Goal: Contribute content: Contribute content

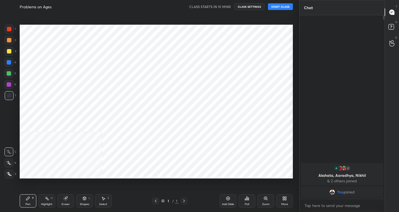
scroll to position [27550, 27449]
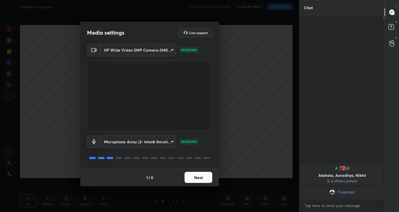
click at [205, 175] on button "Next" at bounding box center [199, 177] width 28 height 11
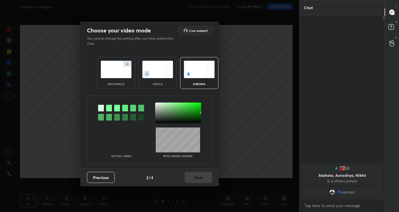
click at [113, 63] on img at bounding box center [116, 69] width 31 height 17
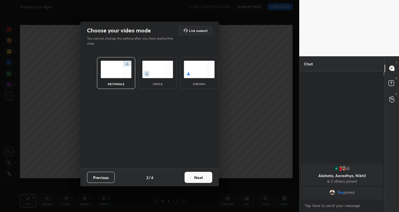
click at [190, 179] on button "Next" at bounding box center [199, 177] width 28 height 11
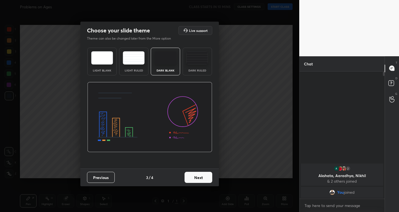
click at [204, 179] on button "Next" at bounding box center [199, 177] width 28 height 11
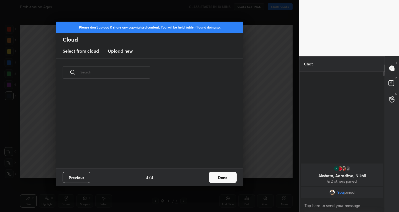
scroll to position [82, 178]
click at [214, 180] on button "Done" at bounding box center [223, 177] width 28 height 11
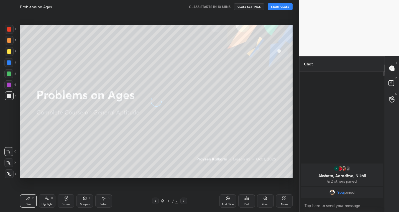
click at [223, 200] on div "Add Slide" at bounding box center [228, 200] width 17 height 13
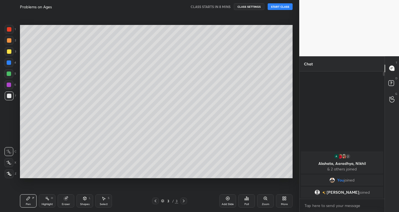
click at [9, 161] on icon at bounding box center [8, 163] width 5 height 4
click at [229, 198] on icon at bounding box center [228, 199] width 4 height 4
click at [228, 197] on icon at bounding box center [228, 198] width 4 height 4
click at [226, 198] on icon at bounding box center [228, 198] width 4 height 4
click at [228, 197] on icon at bounding box center [228, 198] width 4 height 4
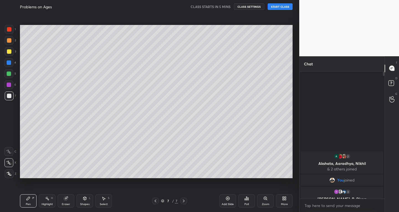
click at [228, 199] on icon at bounding box center [228, 198] width 4 height 4
click at [150, 202] on div "8 / 8" at bounding box center [170, 201] width 100 height 7
click at [156, 198] on div at bounding box center [155, 201] width 7 height 7
click at [85, 201] on div "Shapes L" at bounding box center [85, 200] width 17 height 13
click at [68, 197] on icon at bounding box center [66, 198] width 3 height 3
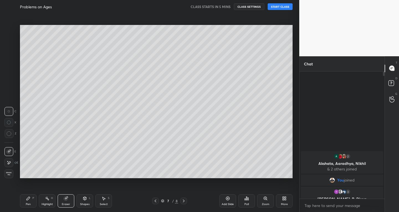
click at [32, 202] on div "Pen P" at bounding box center [28, 200] width 17 height 13
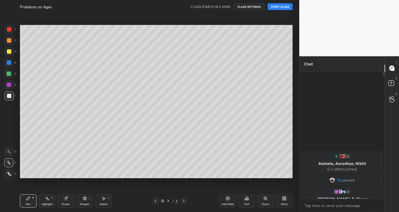
click at [185, 200] on icon at bounding box center [184, 201] width 4 height 4
click at [225, 199] on div "Add Slide" at bounding box center [228, 200] width 17 height 13
click at [226, 199] on icon at bounding box center [228, 198] width 4 height 4
click at [225, 199] on div "Add Slide" at bounding box center [228, 200] width 17 height 13
click at [227, 199] on icon at bounding box center [228, 198] width 4 height 4
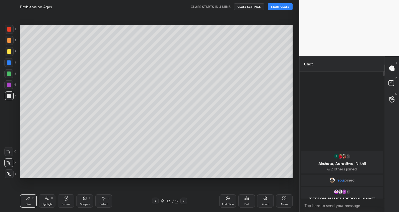
click at [224, 200] on div "Add Slide" at bounding box center [228, 200] width 17 height 13
click at [226, 200] on icon at bounding box center [228, 198] width 4 height 4
click at [154, 202] on icon at bounding box center [155, 201] width 4 height 4
click at [184, 203] on icon at bounding box center [184, 201] width 4 height 4
click at [227, 200] on icon at bounding box center [228, 198] width 4 height 4
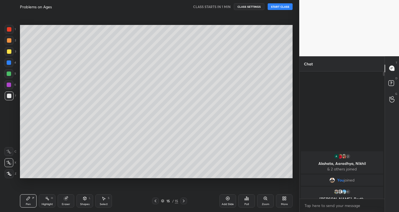
click at [155, 202] on icon at bounding box center [155, 201] width 4 height 4
click at [155, 203] on icon at bounding box center [155, 201] width 4 height 4
click at [156, 202] on icon at bounding box center [155, 201] width 4 height 4
click at [156, 201] on icon at bounding box center [155, 201] width 4 height 4
click at [156, 202] on icon at bounding box center [155, 201] width 4 height 4
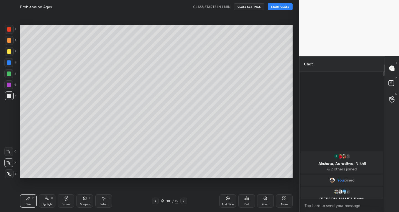
click at [156, 202] on icon at bounding box center [156, 201] width 2 height 3
click at [156, 202] on icon at bounding box center [155, 201] width 4 height 4
click at [156, 201] on icon at bounding box center [155, 201] width 4 height 4
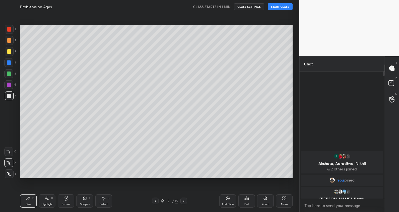
click at [156, 201] on icon at bounding box center [155, 201] width 4 height 4
click at [156, 202] on icon at bounding box center [155, 201] width 4 height 4
click at [154, 201] on icon at bounding box center [155, 201] width 4 height 4
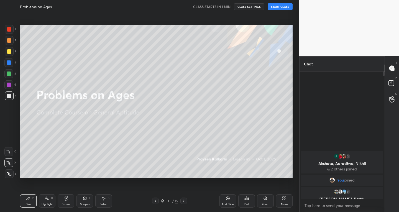
click at [227, 202] on div "Add Slide" at bounding box center [228, 200] width 17 height 13
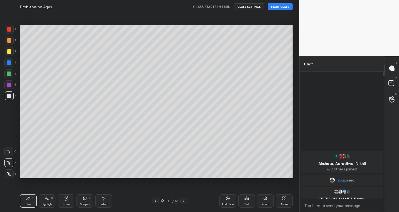
click at [284, 6] on button "START CLASS" at bounding box center [280, 6] width 25 height 7
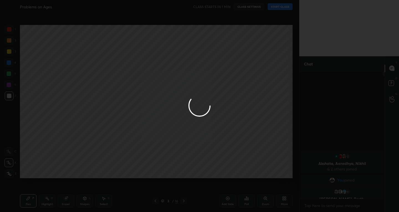
type textarea "x"
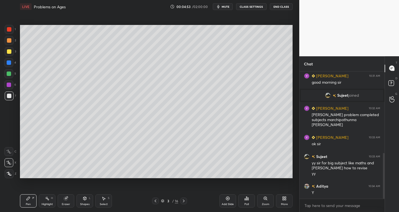
scroll to position [247, 0]
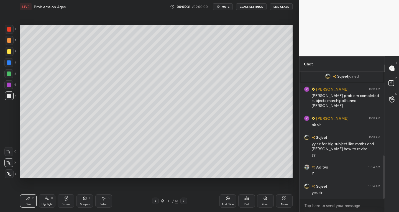
click at [182, 202] on icon at bounding box center [184, 201] width 4 height 4
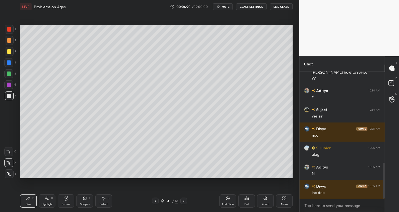
scroll to position [337, 0]
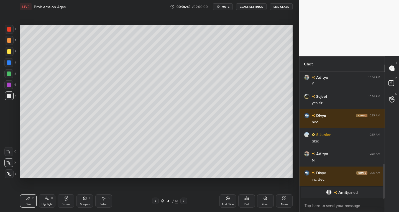
click at [68, 201] on div "Eraser" at bounding box center [66, 200] width 17 height 13
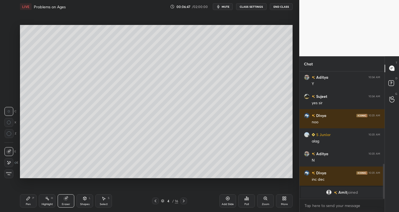
click at [31, 196] on div "Pen P" at bounding box center [28, 200] width 17 height 13
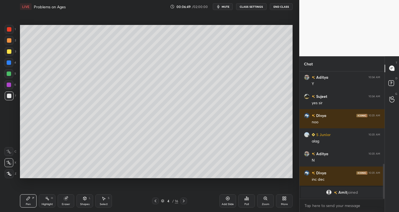
click at [67, 198] on icon at bounding box center [66, 198] width 3 height 3
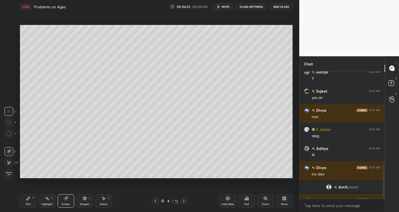
scroll to position [351, 0]
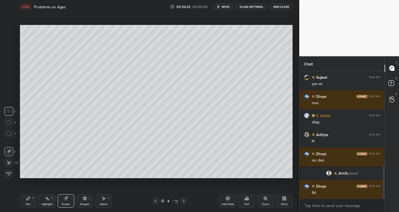
click at [32, 202] on div "Pen P" at bounding box center [28, 200] width 17 height 13
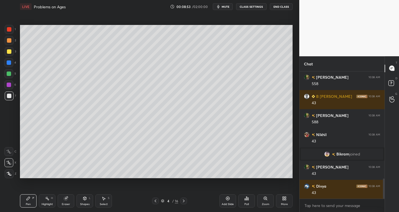
scroll to position [678, 0]
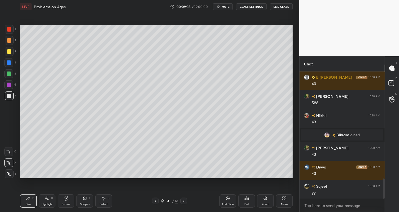
click at [185, 201] on icon at bounding box center [184, 201] width 4 height 4
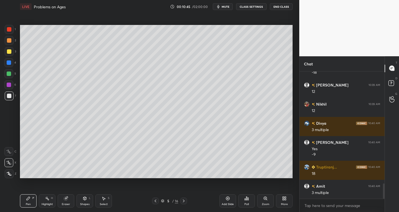
scroll to position [951, 0]
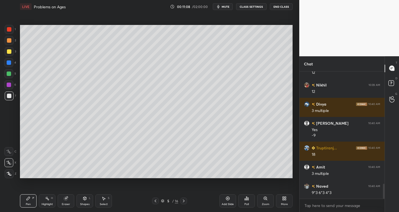
click at [66, 201] on div "Eraser" at bounding box center [66, 200] width 17 height 13
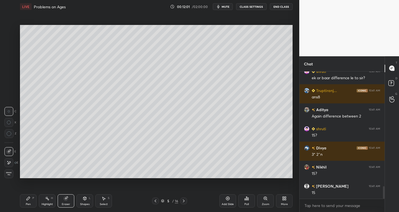
scroll to position [1191, 0]
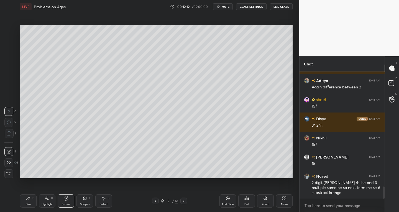
click at [32, 200] on div "Pen P" at bounding box center [28, 200] width 17 height 13
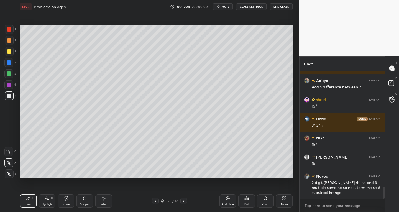
scroll to position [1210, 0]
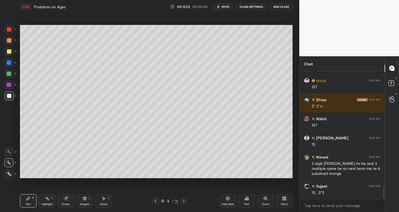
click at [68, 204] on div "Eraser" at bounding box center [66, 204] width 8 height 3
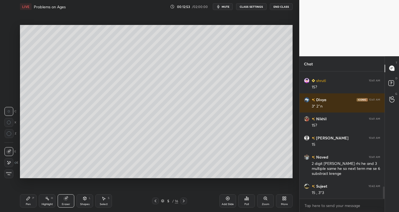
click at [31, 202] on div "Pen P" at bounding box center [28, 200] width 17 height 13
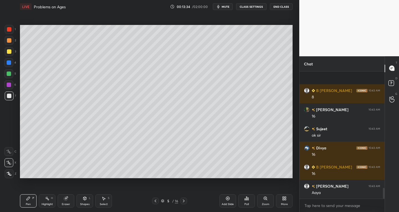
scroll to position [1363, 0]
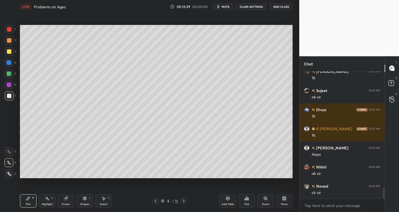
click at [102, 205] on div "Select" at bounding box center [104, 204] width 8 height 3
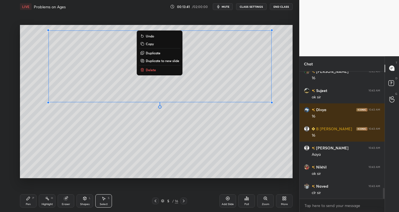
click at [149, 149] on div "0 ° Undo Copy Duplicate Duplicate to new slide Delete" at bounding box center [156, 102] width 273 height 154
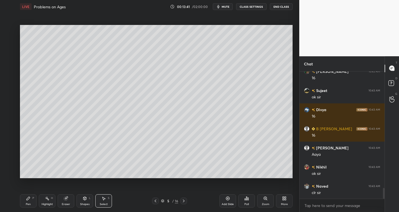
click at [68, 202] on div "Eraser" at bounding box center [66, 200] width 17 height 13
click at [13, 160] on div at bounding box center [8, 162] width 9 height 9
click at [27, 203] on div "Pen" at bounding box center [28, 204] width 5 height 3
click at [184, 205] on div "Pen P Highlight H Eraser Shapes L Select S 5 / 16 Add Slide Poll Zoom More" at bounding box center [156, 201] width 273 height 22
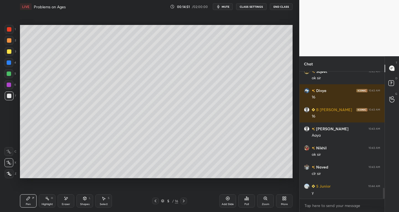
click at [183, 202] on icon at bounding box center [184, 201] width 4 height 4
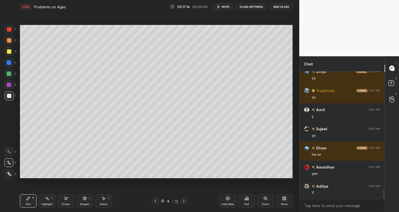
scroll to position [1636, 0]
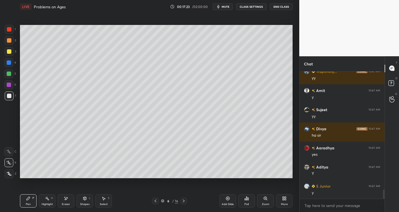
click at [184, 201] on icon at bounding box center [184, 201] width 4 height 4
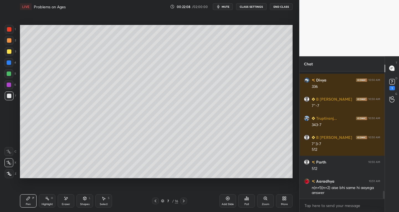
scroll to position [1963, 0]
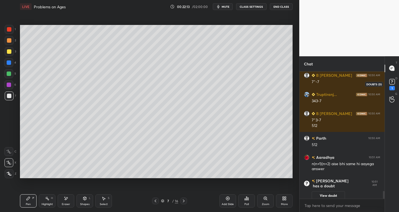
click at [392, 83] on icon at bounding box center [392, 83] width 1 height 1
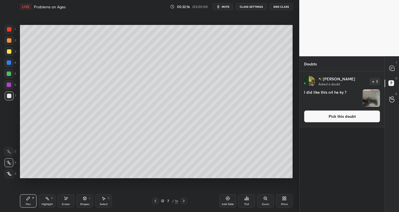
click at [370, 98] on img "grid" at bounding box center [371, 98] width 17 height 17
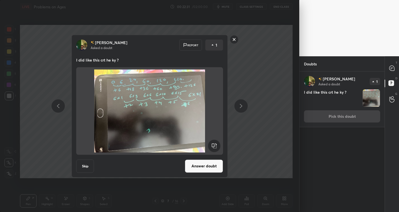
click at [236, 38] on rect at bounding box center [234, 39] width 9 height 9
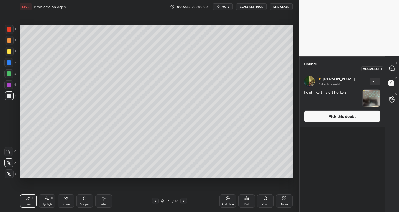
click at [388, 64] on div at bounding box center [392, 68] width 11 height 10
type textarea "x"
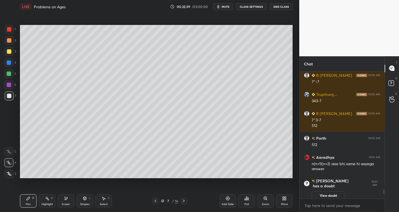
scroll to position [1680, 0]
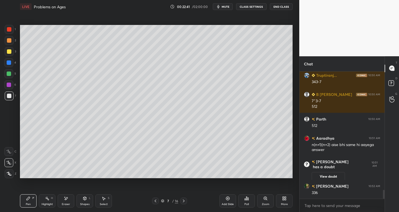
click at [184, 201] on icon at bounding box center [184, 201] width 4 height 4
click at [150, 203] on div "8 / 16" at bounding box center [170, 201] width 100 height 7
click at [156, 202] on icon at bounding box center [155, 201] width 4 height 4
click at [182, 200] on icon at bounding box center [184, 201] width 4 height 4
click at [156, 201] on icon at bounding box center [155, 201] width 4 height 4
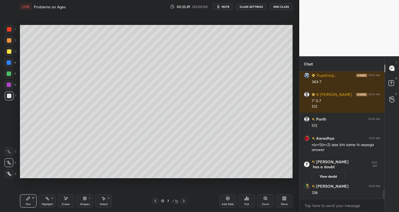
click at [73, 200] on div "Eraser" at bounding box center [66, 200] width 17 height 13
click at [34, 208] on div "Pen P Highlight H Eraser Shapes L Select S 7 / 16 Add Slide Poll Zoom More" at bounding box center [156, 201] width 273 height 22
click at [29, 207] on div "Pen P" at bounding box center [28, 200] width 17 height 13
click at [185, 202] on icon at bounding box center [184, 201] width 4 height 4
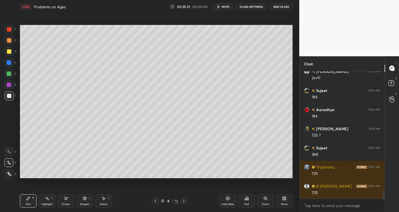
scroll to position [1998, 0]
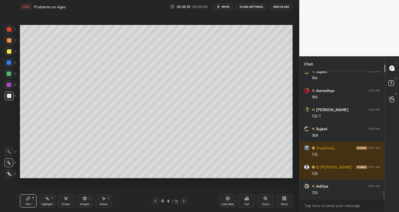
click at [183, 201] on icon at bounding box center [184, 201] width 4 height 4
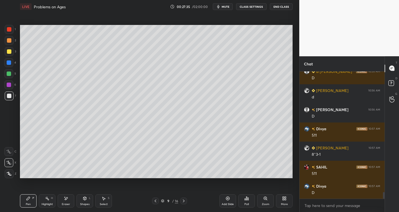
scroll to position [2291, 0]
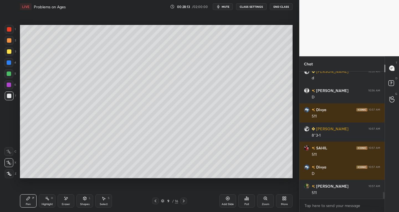
click at [183, 203] on icon at bounding box center [184, 201] width 4 height 4
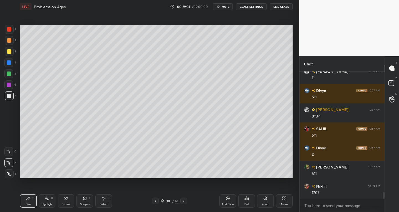
click at [103, 200] on icon at bounding box center [103, 198] width 4 height 4
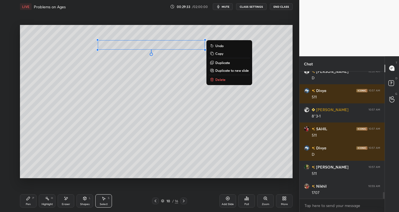
click at [220, 61] on p "Duplicate" at bounding box center [222, 62] width 15 height 4
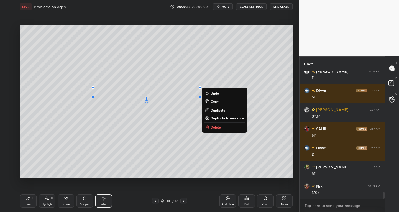
click at [78, 203] on div "Shapes L" at bounding box center [85, 200] width 17 height 13
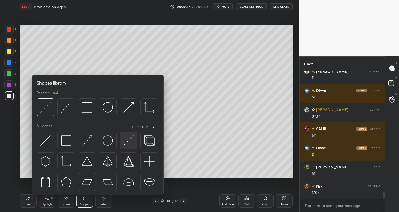
click at [125, 143] on img at bounding box center [128, 140] width 11 height 11
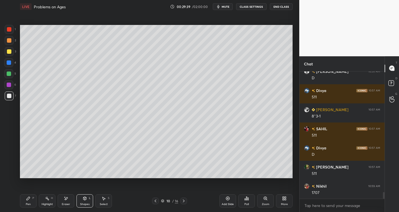
click at [27, 201] on div "Pen P" at bounding box center [28, 200] width 17 height 13
click at [7, 161] on icon at bounding box center [8, 163] width 5 height 4
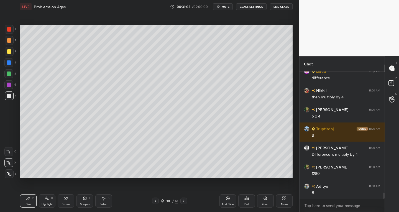
scroll to position [2539, 0]
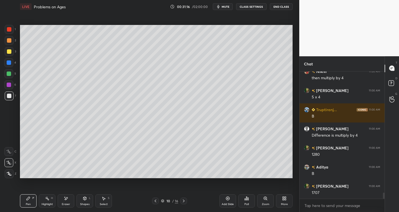
click at [184, 200] on icon at bounding box center [184, 201] width 2 height 3
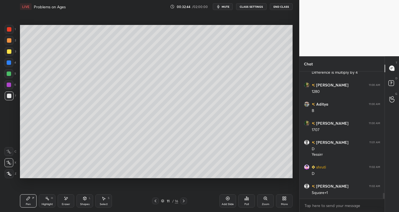
scroll to position [2621, 0]
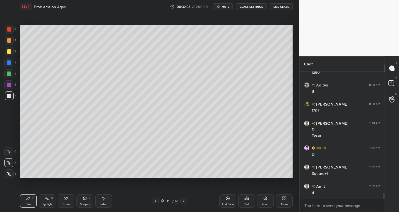
click at [67, 204] on div "Eraser" at bounding box center [66, 204] width 8 height 3
click at [30, 202] on div "Pen P" at bounding box center [28, 200] width 17 height 13
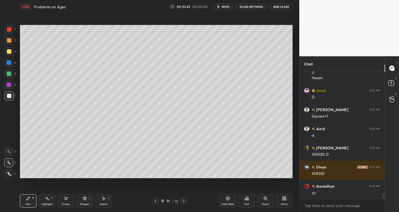
scroll to position [2698, 0]
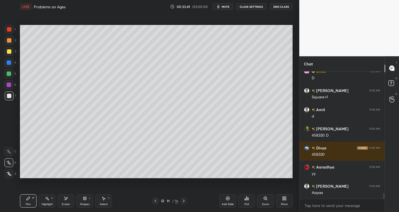
click at [184, 203] on icon at bounding box center [184, 201] width 4 height 4
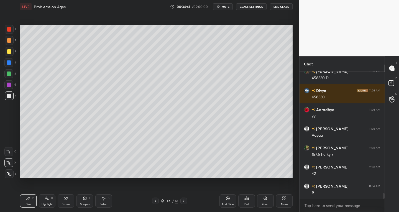
scroll to position [2774, 0]
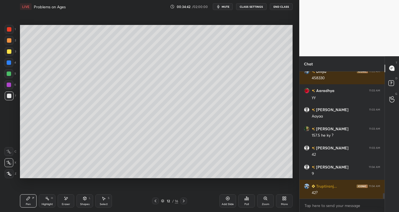
click at [87, 201] on div "Shapes L" at bounding box center [85, 200] width 17 height 13
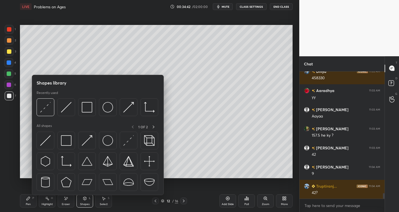
click at [63, 203] on div "Eraser" at bounding box center [66, 204] width 8 height 3
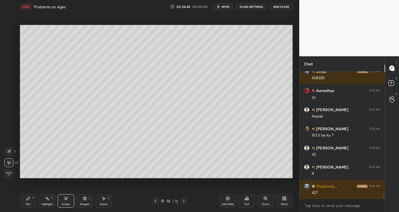
click at [27, 199] on icon at bounding box center [28, 198] width 3 height 3
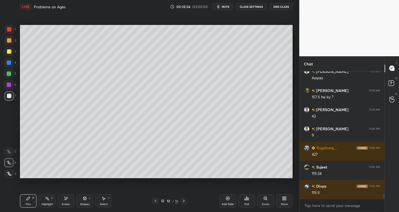
scroll to position [2832, 0]
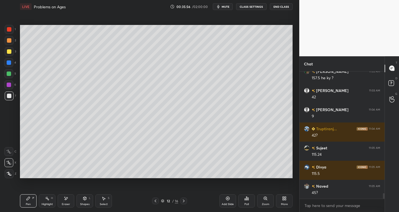
click at [88, 203] on div "Shapes" at bounding box center [84, 204] width 9 height 3
click at [67, 200] on icon at bounding box center [66, 198] width 4 height 5
click at [31, 199] on div "Pen P" at bounding box center [28, 200] width 17 height 13
click at [69, 197] on div "Eraser" at bounding box center [66, 200] width 17 height 13
click at [22, 202] on div "Pen P" at bounding box center [28, 200] width 17 height 13
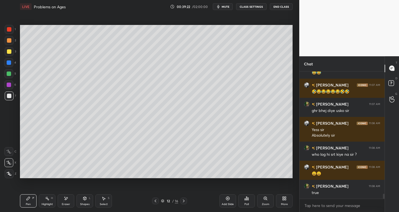
scroll to position [3168, 0]
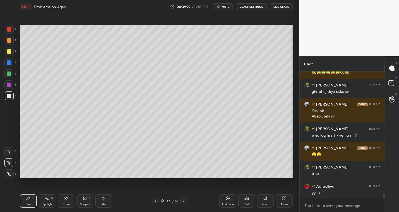
click at [184, 203] on icon at bounding box center [184, 201] width 4 height 4
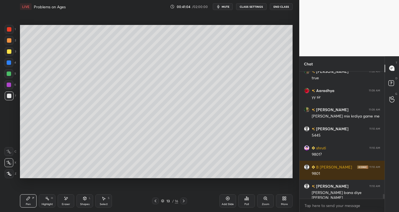
scroll to position [3283, 0]
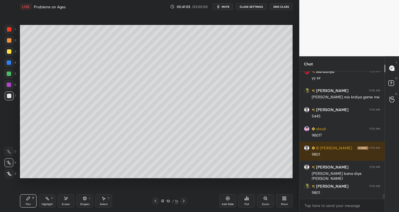
click at [50, 202] on div "Highlight H" at bounding box center [47, 200] width 17 height 13
click at [66, 201] on div "Eraser" at bounding box center [66, 200] width 17 height 13
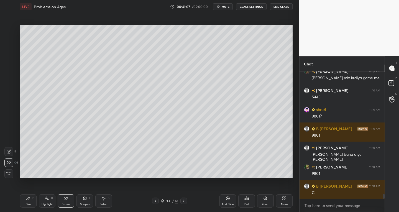
click at [32, 200] on div "Pen P" at bounding box center [28, 200] width 17 height 13
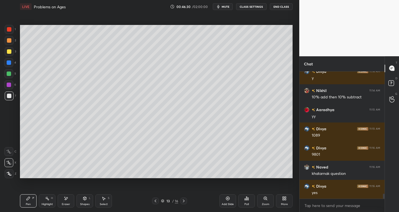
scroll to position [3194, 0]
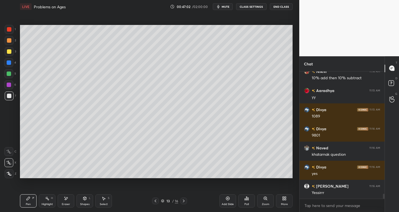
click at [109, 203] on div "Select S" at bounding box center [103, 200] width 17 height 13
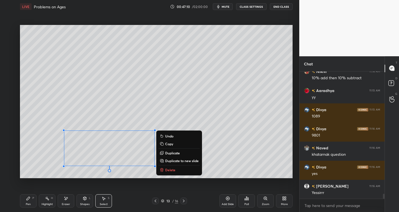
click at [167, 170] on p "Delete" at bounding box center [170, 170] width 10 height 4
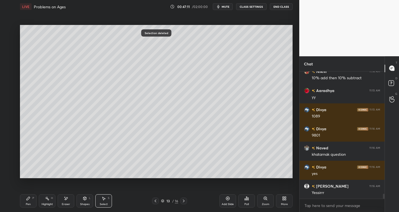
click at [23, 199] on div "Pen P" at bounding box center [28, 200] width 17 height 13
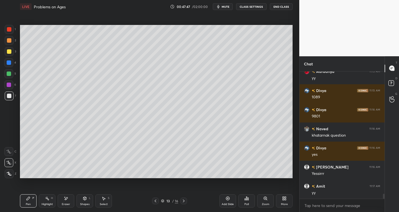
scroll to position [3219, 0]
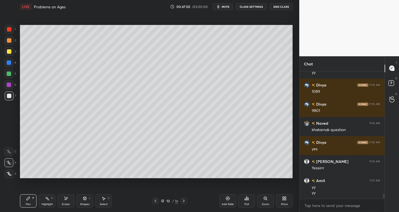
click at [184, 202] on icon at bounding box center [184, 201] width 4 height 4
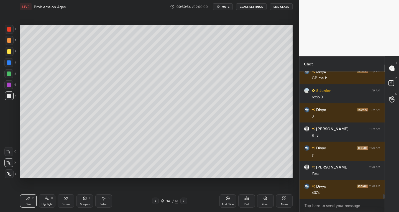
scroll to position [3582, 0]
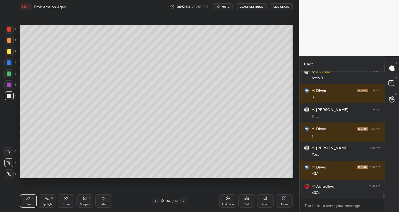
click at [182, 201] on icon at bounding box center [184, 201] width 4 height 4
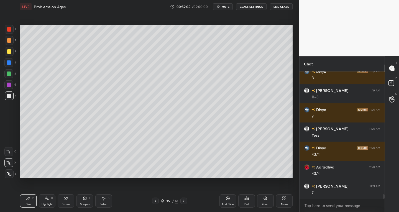
click at [225, 4] on button "mute" at bounding box center [223, 6] width 20 height 7
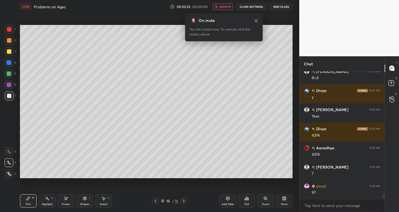
scroll to position [3640, 0]
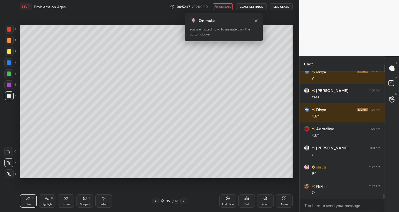
click at [225, 6] on span "unmute" at bounding box center [225, 7] width 12 height 4
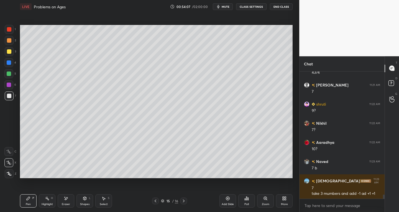
scroll to position [3722, 0]
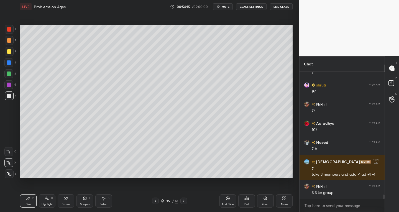
click at [64, 202] on div "Eraser" at bounding box center [66, 200] width 17 height 13
click at [33, 200] on div "Pen P" at bounding box center [28, 200] width 17 height 13
click at [11, 52] on div at bounding box center [9, 51] width 4 height 4
click at [9, 65] on div at bounding box center [8, 62] width 9 height 9
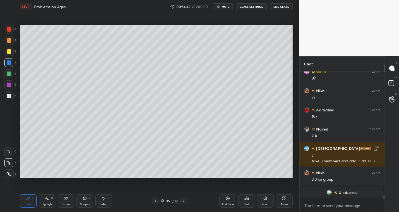
click at [8, 97] on div at bounding box center [9, 96] width 4 height 4
click at [6, 52] on div at bounding box center [9, 51] width 9 height 9
click at [9, 73] on div at bounding box center [9, 74] width 4 height 4
click at [9, 94] on div at bounding box center [9, 96] width 4 height 4
click at [8, 54] on div at bounding box center [9, 51] width 9 height 9
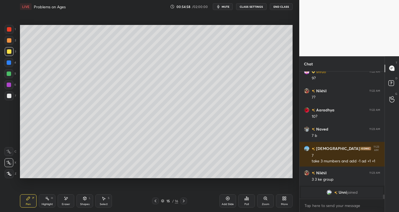
click at [9, 74] on div at bounding box center [9, 74] width 4 height 4
click at [9, 96] on div at bounding box center [9, 96] width 4 height 4
click at [7, 55] on div at bounding box center [9, 51] width 9 height 9
click at [10, 96] on div at bounding box center [9, 96] width 4 height 4
click at [9, 76] on div at bounding box center [8, 73] width 9 height 9
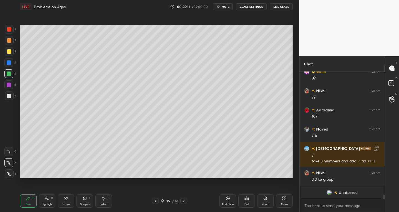
click at [69, 201] on div "Eraser" at bounding box center [66, 200] width 17 height 13
click at [33, 204] on div "Pen P" at bounding box center [28, 200] width 17 height 13
click at [84, 201] on div "Shapes L" at bounding box center [85, 200] width 17 height 13
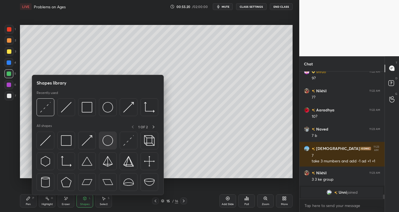
click at [106, 144] on img at bounding box center [108, 140] width 11 height 11
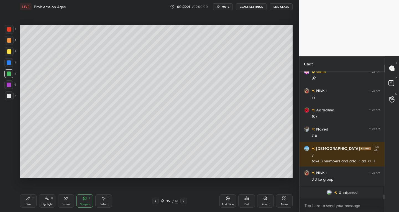
click at [9, 41] on div at bounding box center [9, 40] width 4 height 4
click at [29, 200] on icon at bounding box center [28, 198] width 4 height 4
click at [9, 100] on div at bounding box center [9, 95] width 9 height 9
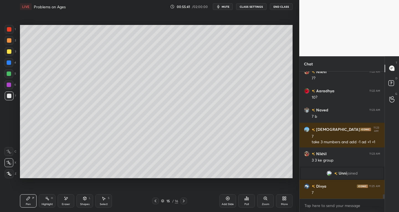
click at [9, 54] on div at bounding box center [9, 51] width 9 height 9
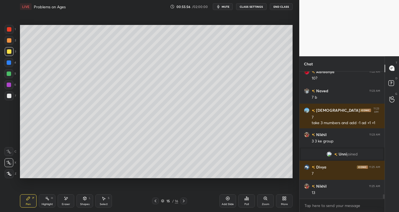
scroll to position [3523, 0]
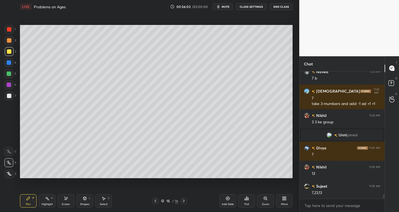
click at [182, 203] on div at bounding box center [184, 201] width 7 height 7
click at [86, 200] on icon at bounding box center [85, 198] width 4 height 4
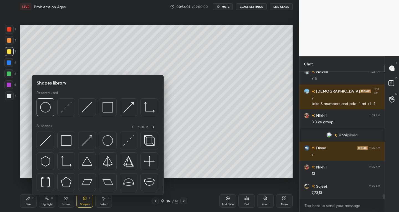
click at [11, 98] on div at bounding box center [9, 96] width 4 height 4
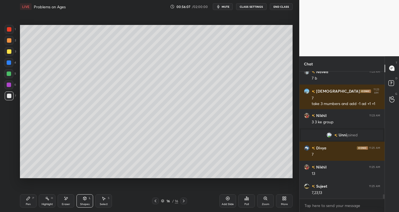
click at [85, 200] on icon at bounding box center [85, 199] width 0 height 2
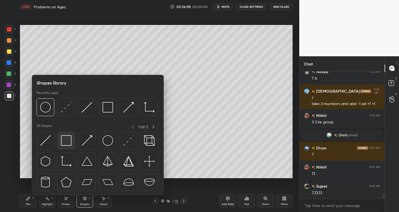
click at [67, 141] on img at bounding box center [66, 140] width 11 height 11
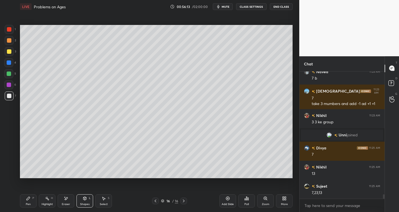
click at [106, 199] on div "Select S" at bounding box center [103, 200] width 17 height 13
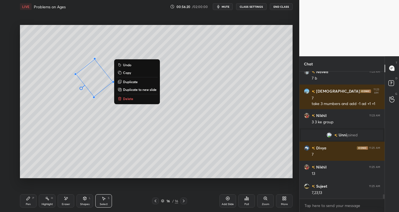
click at [68, 203] on div "Eraser" at bounding box center [66, 204] width 8 height 3
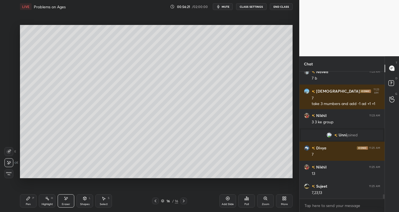
click at [12, 174] on span "Erase all" at bounding box center [9, 174] width 8 height 4
click at [82, 202] on div "Shapes L" at bounding box center [85, 200] width 17 height 13
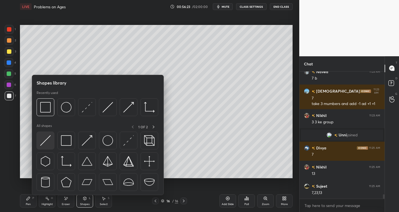
click at [45, 141] on img at bounding box center [45, 140] width 11 height 11
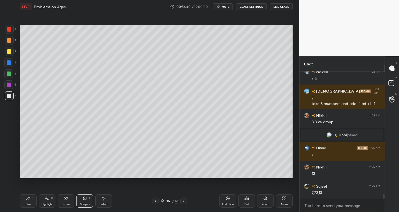
click at [107, 203] on div "Select" at bounding box center [104, 204] width 8 height 3
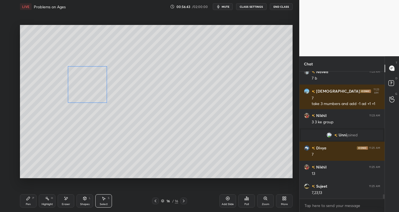
click at [89, 89] on div "0 ° Undo Copy Duplicate Duplicate to new slide Delete" at bounding box center [156, 102] width 273 height 154
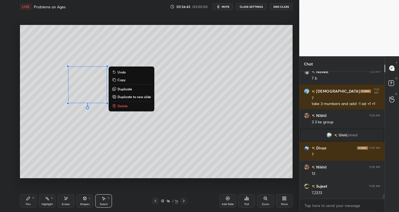
click at [138, 164] on div "0 ° Undo Copy Duplicate Duplicate to new slide Delete" at bounding box center [156, 102] width 273 height 154
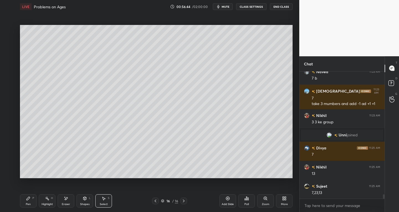
click at [84, 202] on div "Shapes L" at bounding box center [85, 200] width 17 height 13
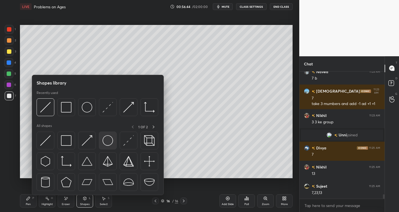
click at [108, 140] on img at bounding box center [108, 140] width 11 height 11
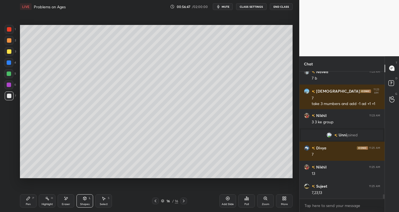
click at [107, 197] on div "Select S" at bounding box center [103, 200] width 17 height 13
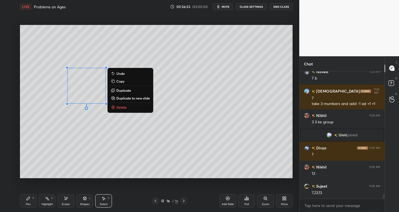
click at [108, 140] on div "0 ° Undo Copy Duplicate Duplicate to new slide Delete" at bounding box center [156, 102] width 273 height 154
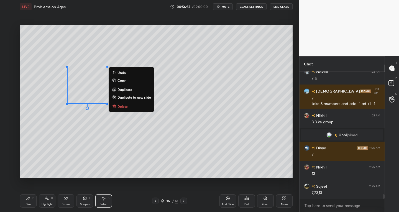
click at [123, 88] on p "Duplicate" at bounding box center [125, 89] width 15 height 4
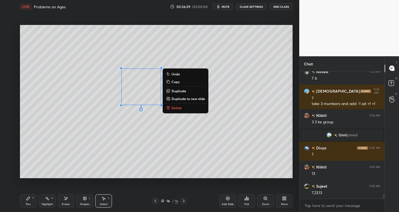
click at [179, 90] on p "Duplicate" at bounding box center [179, 91] width 15 height 4
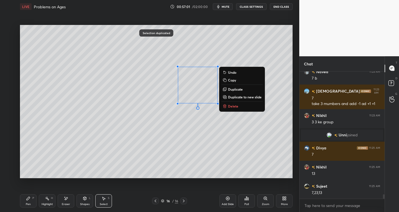
click at [232, 88] on p "Duplicate" at bounding box center [235, 89] width 15 height 4
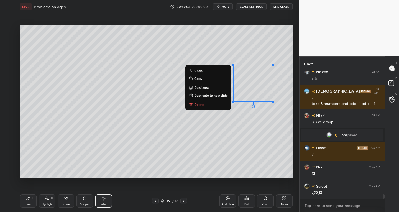
click at [104, 151] on div "0 ° Undo Copy Duplicate Duplicate to new slide Delete" at bounding box center [156, 102] width 273 height 154
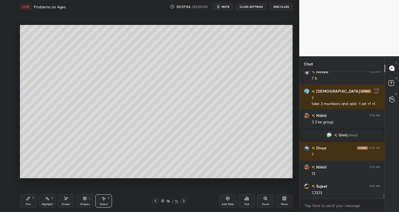
click at [30, 200] on div "Pen P" at bounding box center [28, 200] width 17 height 13
click at [9, 152] on icon at bounding box center [8, 152] width 5 height 4
click at [227, 4] on button "mute" at bounding box center [223, 6] width 20 height 7
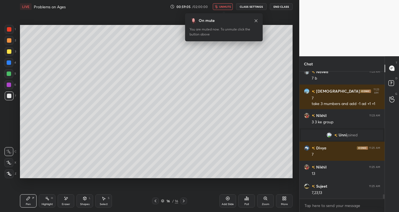
click at [228, 6] on span "unmute" at bounding box center [225, 7] width 12 height 4
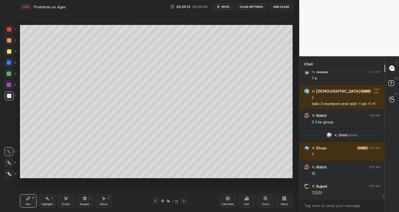
click at [227, 5] on span "mute" at bounding box center [226, 7] width 8 height 4
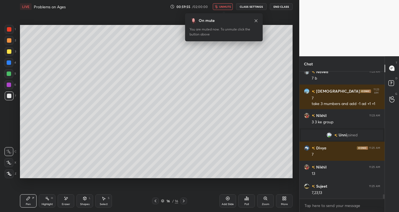
click at [224, 5] on span "unmute" at bounding box center [225, 7] width 12 height 4
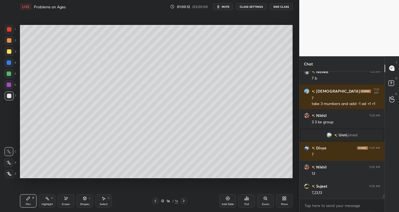
click at [68, 201] on div "Eraser" at bounding box center [66, 200] width 17 height 13
click at [9, 152] on icon at bounding box center [9, 151] width 3 height 3
click at [31, 201] on div "Pen P" at bounding box center [28, 200] width 17 height 13
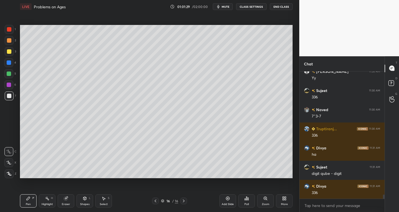
scroll to position [3753, 0]
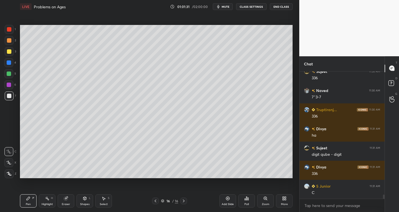
click at [103, 203] on div "Select" at bounding box center [104, 204] width 8 height 3
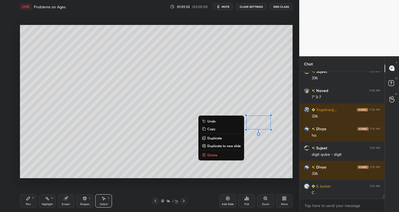
click at [208, 157] on p "Delete" at bounding box center [212, 155] width 10 height 4
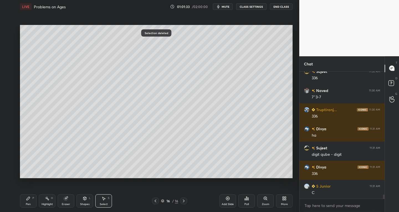
scroll to position [3772, 0]
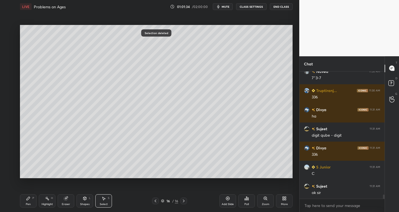
click at [32, 204] on div "Pen P" at bounding box center [28, 200] width 17 height 13
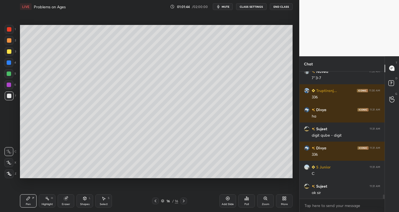
click at [183, 200] on icon at bounding box center [184, 201] width 4 height 4
click at [222, 199] on div "Add Slide" at bounding box center [228, 200] width 17 height 13
click at [9, 164] on icon at bounding box center [8, 163] width 5 height 4
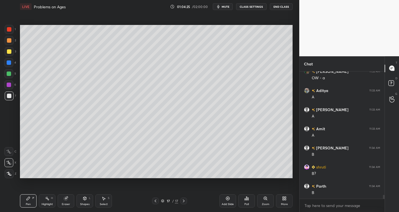
scroll to position [3944, 0]
click at [66, 203] on div "Eraser" at bounding box center [66, 204] width 8 height 3
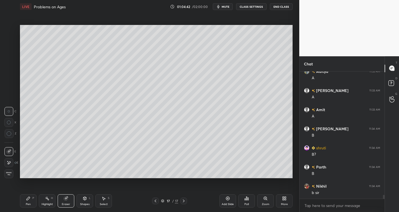
click at [10, 151] on icon at bounding box center [9, 151] width 3 height 3
click at [28, 200] on icon at bounding box center [28, 198] width 4 height 4
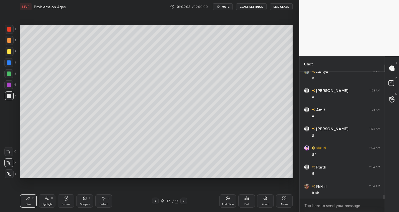
click at [66, 201] on div "Eraser" at bounding box center [66, 200] width 17 height 13
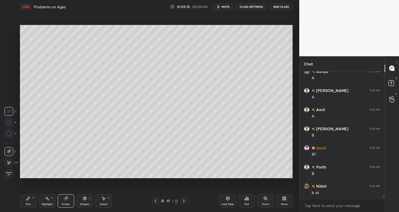
click at [26, 203] on div "Pen" at bounding box center [28, 204] width 5 height 3
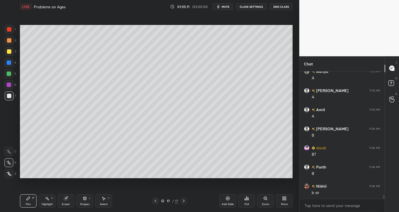
click at [6, 56] on div at bounding box center [9, 51] width 9 height 9
click at [66, 201] on div "Eraser" at bounding box center [66, 200] width 17 height 13
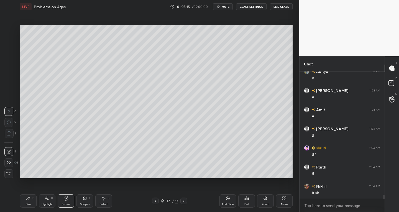
click at [34, 200] on div "Pen P" at bounding box center [28, 200] width 17 height 13
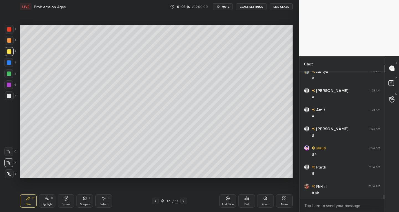
click at [66, 200] on icon at bounding box center [66, 199] width 4 height 4
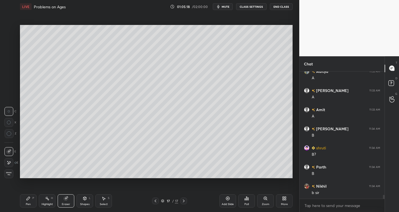
click at [32, 202] on div "Pen P" at bounding box center [28, 200] width 17 height 13
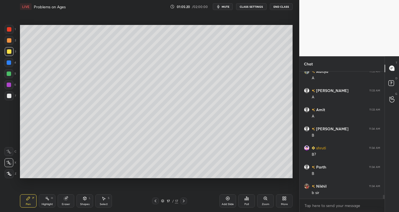
click at [66, 200] on icon at bounding box center [66, 199] width 4 height 4
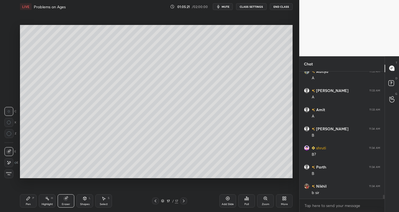
click at [30, 201] on div "Pen P" at bounding box center [28, 200] width 17 height 13
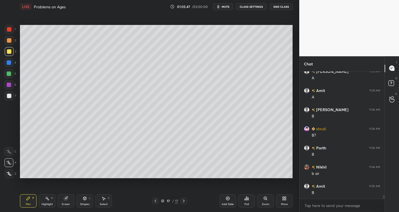
scroll to position [3982, 0]
click at [7, 63] on div at bounding box center [9, 62] width 4 height 4
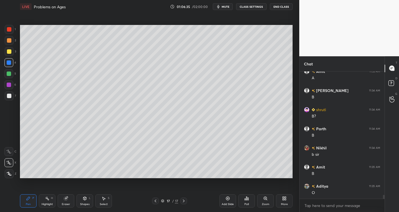
click at [69, 203] on div "Eraser" at bounding box center [66, 204] width 8 height 3
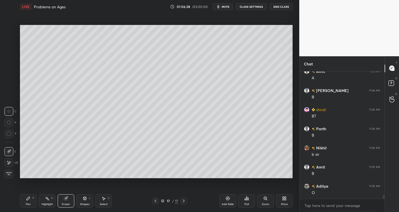
click at [29, 203] on div "Pen" at bounding box center [28, 204] width 5 height 3
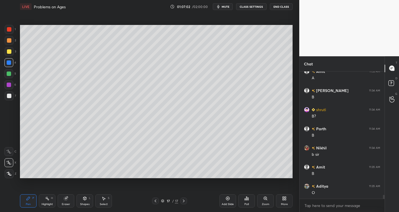
click at [11, 99] on div at bounding box center [9, 95] width 9 height 9
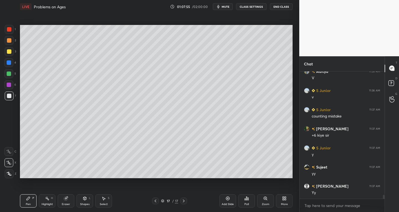
scroll to position [4135, 0]
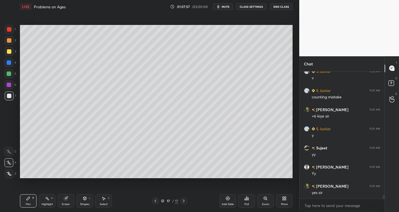
click at [225, 204] on div "Add Slide" at bounding box center [228, 204] width 12 height 3
click at [5, 96] on div at bounding box center [9, 95] width 9 height 9
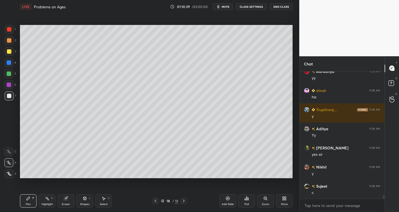
scroll to position [4403, 0]
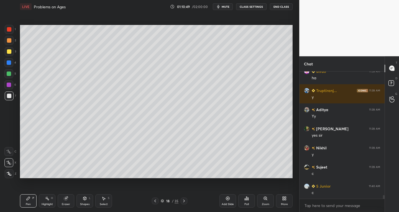
click at [31, 204] on div "Pen P" at bounding box center [28, 200] width 17 height 13
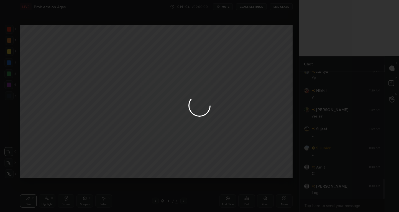
scroll to position [685, 0]
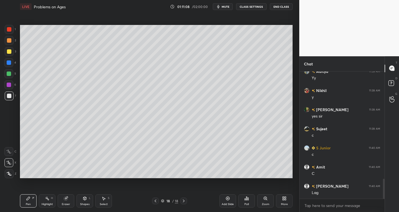
click at [104, 200] on icon at bounding box center [104, 198] width 3 height 3
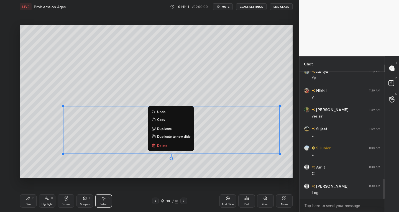
click at [167, 135] on p "Duplicate to new slide" at bounding box center [174, 136] width 34 height 4
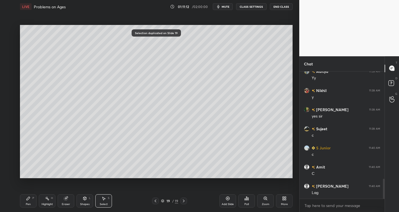
click at [152, 200] on div at bounding box center [155, 201] width 7 height 7
click at [32, 203] on div "Pen P" at bounding box center [28, 200] width 17 height 13
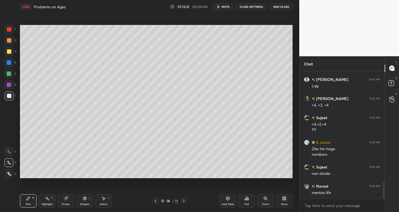
scroll to position [810, 0]
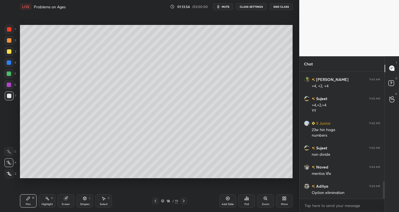
click at [6, 51] on div at bounding box center [9, 51] width 9 height 9
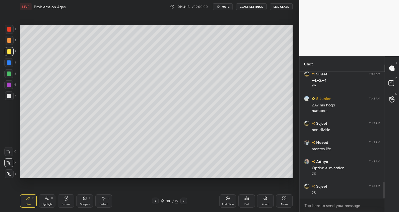
scroll to position [854, 0]
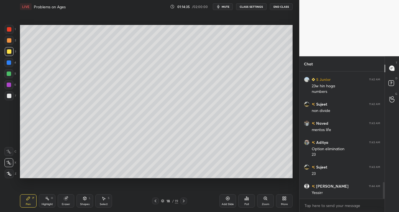
click at [223, 201] on div "Add Slide" at bounding box center [228, 200] width 17 height 13
click at [9, 99] on div at bounding box center [9, 95] width 9 height 9
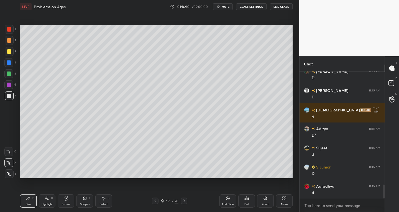
scroll to position [1046, 0]
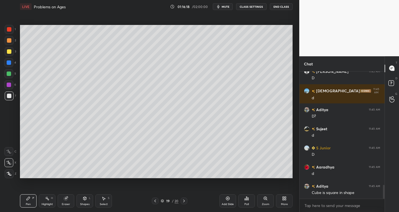
click at [84, 203] on div "Shapes" at bounding box center [84, 204] width 9 height 3
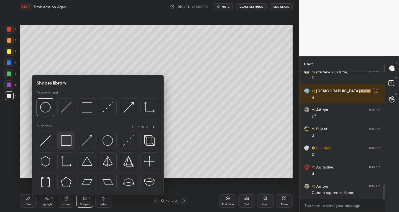
click at [67, 147] on div at bounding box center [66, 141] width 18 height 18
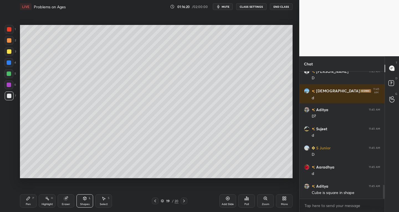
scroll to position [1065, 0]
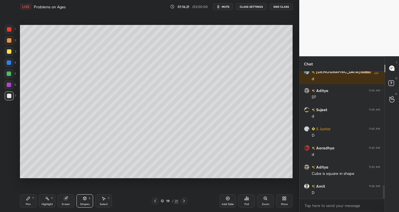
click at [29, 202] on div "Pen P" at bounding box center [28, 200] width 17 height 13
click at [105, 206] on div "Select S" at bounding box center [103, 200] width 17 height 13
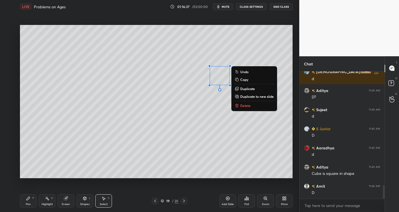
click at [248, 87] on p "Duplicate" at bounding box center [247, 89] width 15 height 4
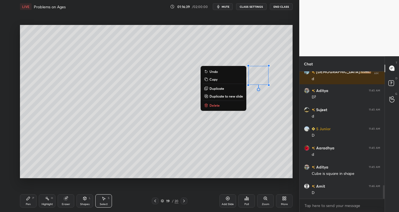
click at [216, 89] on p "Duplicate" at bounding box center [217, 88] width 15 height 4
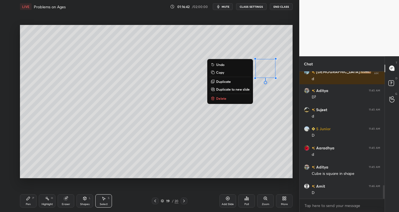
click at [84, 202] on div "Shapes L" at bounding box center [85, 200] width 17 height 13
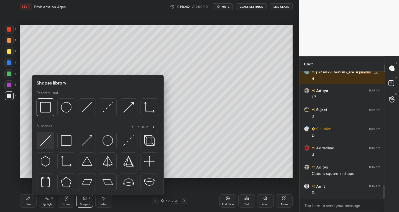
click at [42, 150] on div at bounding box center [98, 163] width 123 height 62
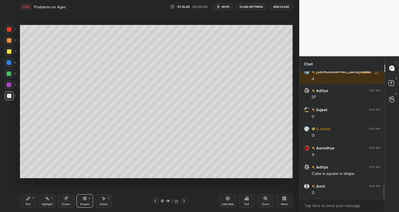
click at [85, 200] on icon at bounding box center [85, 198] width 4 height 4
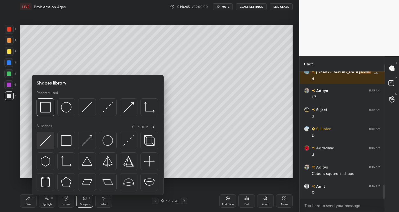
click at [45, 145] on img at bounding box center [45, 140] width 11 height 11
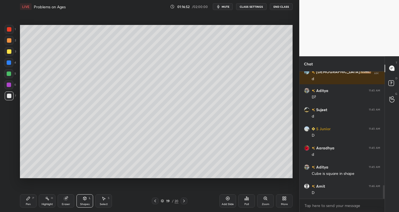
click at [30, 203] on div "Pen" at bounding box center [28, 204] width 5 height 3
click at [85, 203] on div "Shapes" at bounding box center [84, 204] width 9 height 3
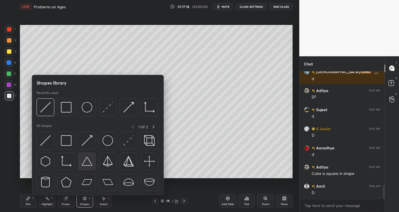
click at [84, 166] on img at bounding box center [87, 161] width 11 height 11
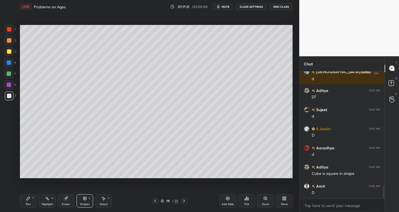
click at [83, 207] on div "Shapes L" at bounding box center [85, 200] width 17 height 13
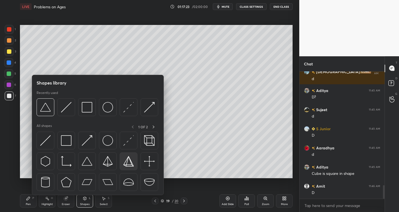
click at [129, 166] on img at bounding box center [128, 161] width 11 height 11
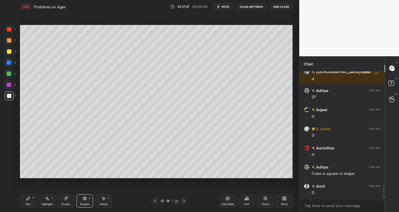
click at [29, 206] on div "Pen P" at bounding box center [28, 200] width 17 height 13
click at [109, 204] on div "Select S" at bounding box center [103, 200] width 17 height 13
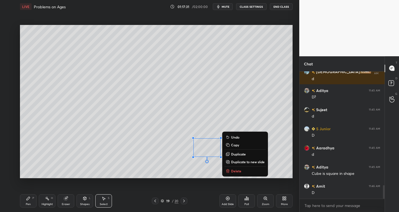
click at [236, 152] on p "Duplicate" at bounding box center [238, 154] width 15 height 4
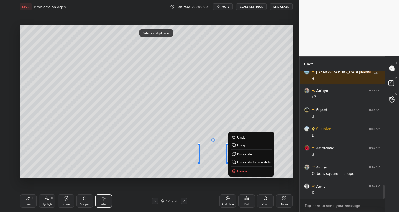
click at [238, 170] on p "Delete" at bounding box center [242, 171] width 10 height 4
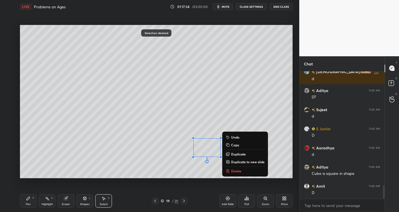
click at [230, 171] on button "Delete" at bounding box center [245, 171] width 41 height 7
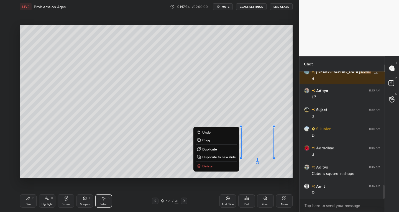
click at [207, 148] on p "Duplicate" at bounding box center [209, 149] width 15 height 4
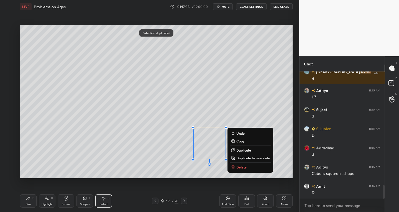
click at [149, 170] on div "0 ° Undo Copy Duplicate Duplicate to new slide Delete" at bounding box center [156, 102] width 273 height 154
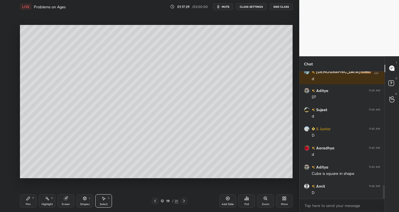
click at [66, 200] on icon at bounding box center [66, 199] width 4 height 4
click at [11, 152] on div at bounding box center [8, 151] width 9 height 9
click at [85, 203] on div "Shapes" at bounding box center [84, 204] width 9 height 3
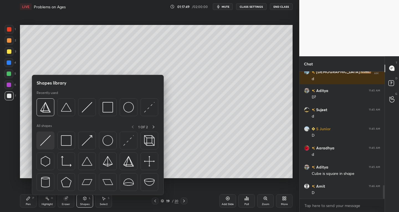
click at [42, 144] on img at bounding box center [45, 140] width 11 height 11
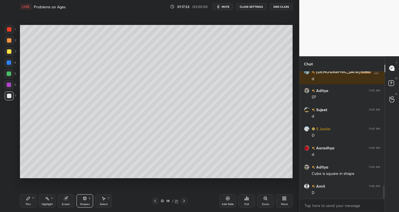
click at [29, 201] on div "Pen P" at bounding box center [28, 200] width 17 height 13
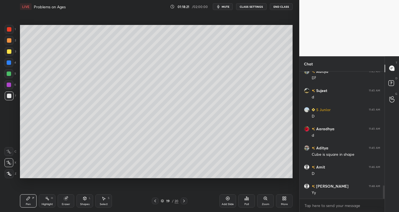
click at [185, 202] on icon at bounding box center [184, 201] width 4 height 4
click at [228, 201] on div "Add Slide" at bounding box center [228, 200] width 17 height 13
click at [157, 201] on icon at bounding box center [155, 201] width 4 height 4
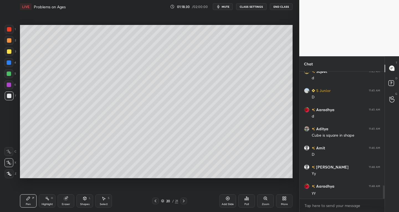
click at [156, 200] on icon at bounding box center [156, 201] width 2 height 3
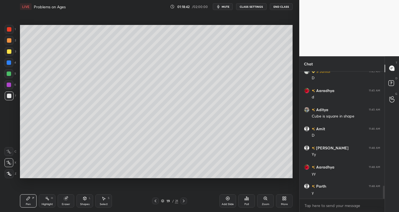
click at [182, 203] on icon at bounding box center [184, 201] width 4 height 4
click at [182, 201] on icon at bounding box center [184, 201] width 4 height 4
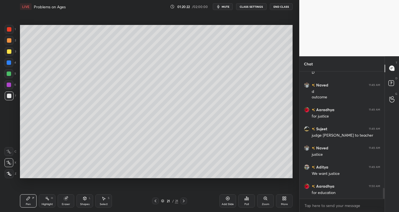
scroll to position [1395, 0]
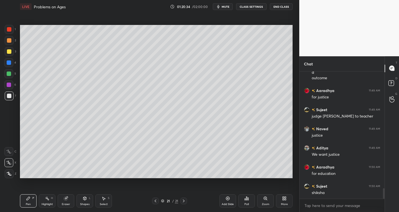
click at [223, 200] on div "Add Slide" at bounding box center [228, 200] width 17 height 13
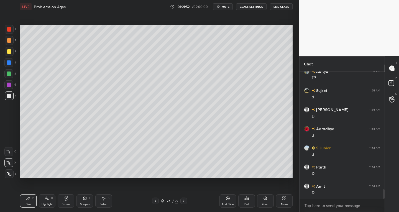
scroll to position [1606, 0]
click at [225, 202] on div "Add Slide" at bounding box center [228, 200] width 17 height 13
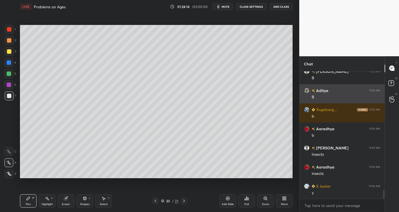
scroll to position [1759, 0]
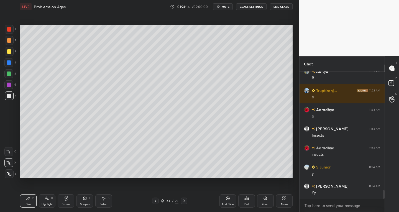
click at [185, 200] on icon at bounding box center [184, 201] width 4 height 4
click at [226, 198] on icon at bounding box center [228, 198] width 4 height 4
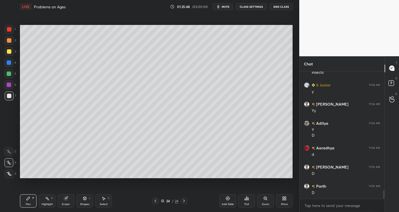
scroll to position [1860, 0]
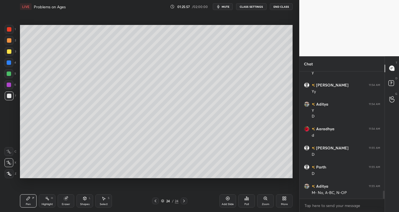
click at [67, 202] on div "Eraser" at bounding box center [66, 200] width 17 height 13
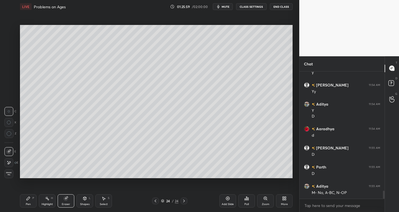
click at [33, 200] on div "Pen P" at bounding box center [28, 200] width 17 height 13
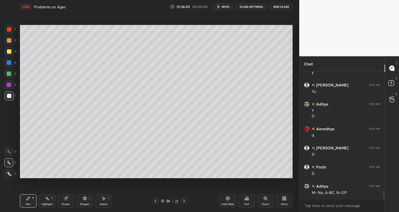
click at [8, 54] on div at bounding box center [9, 51] width 4 height 4
click at [9, 63] on div at bounding box center [9, 62] width 4 height 4
click at [7, 53] on div at bounding box center [9, 51] width 4 height 4
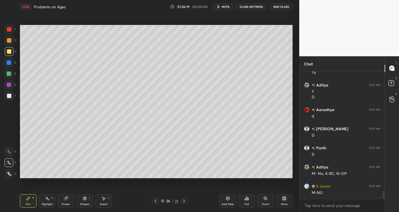
click at [9, 61] on div at bounding box center [9, 62] width 4 height 4
click at [7, 95] on div at bounding box center [9, 96] width 4 height 4
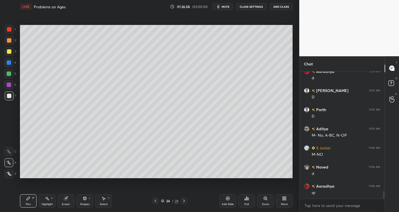
scroll to position [1937, 0]
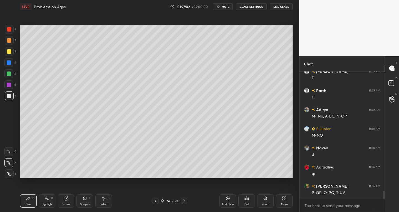
click at [70, 199] on div "Eraser" at bounding box center [66, 200] width 17 height 13
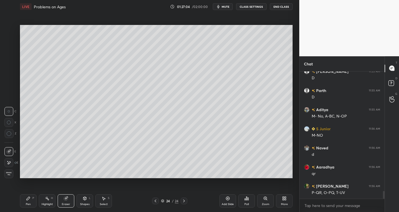
scroll to position [1956, 0]
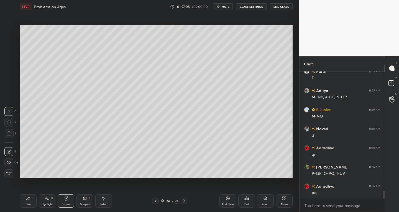
click at [28, 203] on div "Pen" at bounding box center [28, 204] width 5 height 3
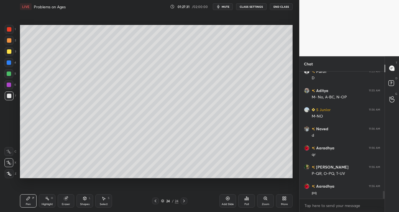
click at [229, 199] on icon at bounding box center [228, 198] width 4 height 4
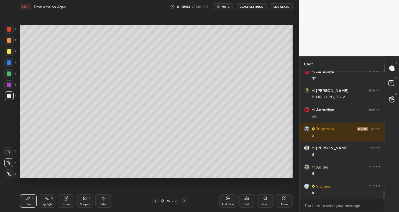
scroll to position [2051, 0]
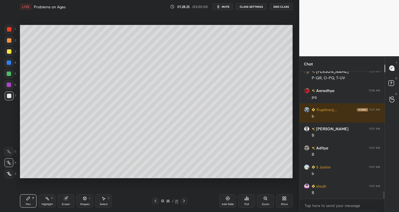
click at [156, 200] on icon at bounding box center [156, 201] width 2 height 3
click at [155, 202] on icon at bounding box center [155, 201] width 4 height 4
click at [152, 201] on div at bounding box center [155, 201] width 7 height 7
click at [153, 199] on div at bounding box center [155, 201] width 7 height 7
click at [153, 199] on icon at bounding box center [155, 201] width 4 height 4
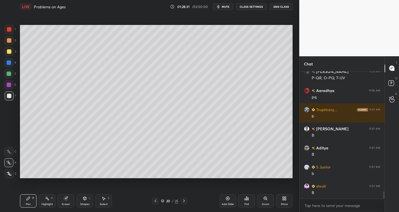
click at [7, 28] on div at bounding box center [9, 29] width 4 height 4
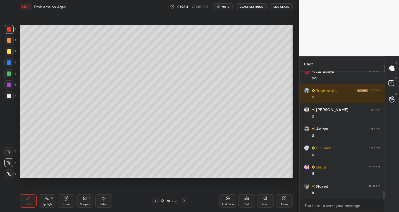
click at [12, 97] on div at bounding box center [9, 95] width 9 height 9
click at [185, 202] on icon at bounding box center [184, 201] width 4 height 4
click at [186, 202] on icon at bounding box center [184, 201] width 4 height 4
click at [185, 202] on icon at bounding box center [184, 201] width 4 height 4
click at [186, 202] on div at bounding box center [184, 201] width 7 height 7
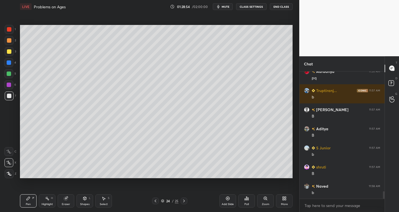
click at [187, 201] on div at bounding box center [184, 201] width 7 height 7
click at [227, 201] on div "Add Slide" at bounding box center [228, 200] width 17 height 13
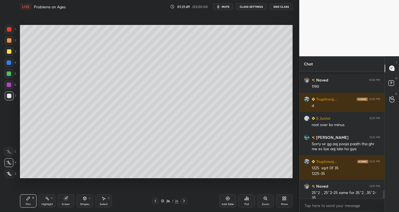
scroll to position [1841, 0]
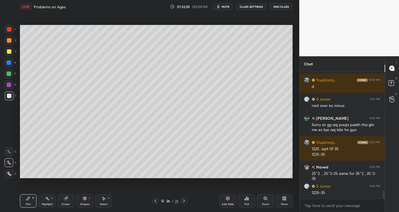
click at [69, 199] on div "Eraser" at bounding box center [66, 200] width 17 height 13
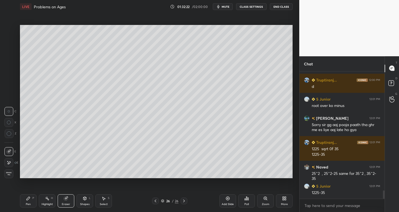
click at [28, 202] on div "Pen P" at bounding box center [28, 200] width 17 height 13
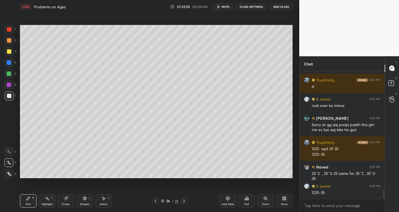
click at [68, 198] on icon at bounding box center [66, 198] width 4 height 4
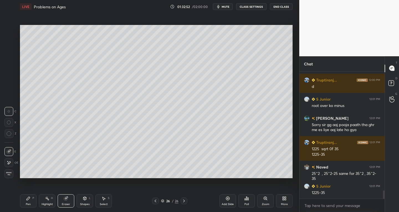
click at [9, 159] on div at bounding box center [8, 162] width 9 height 9
click at [28, 204] on div "Pen" at bounding box center [28, 204] width 5 height 3
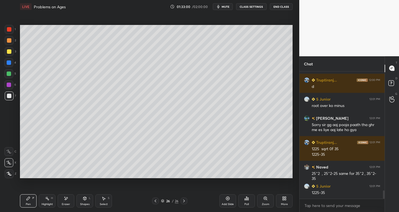
click at [65, 203] on div "Eraser" at bounding box center [66, 204] width 8 height 3
click at [30, 199] on div "Pen P" at bounding box center [28, 200] width 17 height 13
click at [225, 201] on div "Add Slide" at bounding box center [228, 200] width 17 height 13
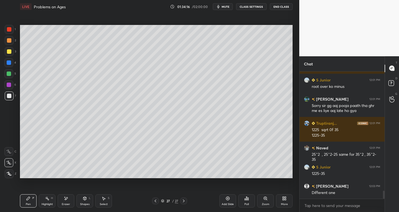
click at [103, 204] on div "Select" at bounding box center [104, 204] width 8 height 3
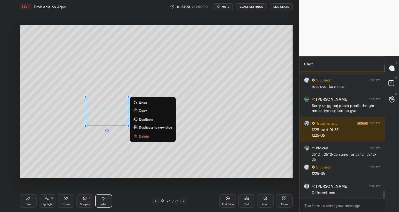
click at [129, 166] on div "0 ° Undo Copy Duplicate Duplicate to new slide Delete" at bounding box center [156, 102] width 273 height 154
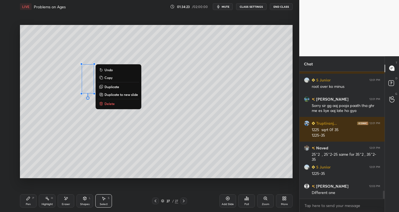
click at [61, 84] on div "0 ° Undo Copy Duplicate Duplicate to new slide Delete" at bounding box center [156, 102] width 273 height 154
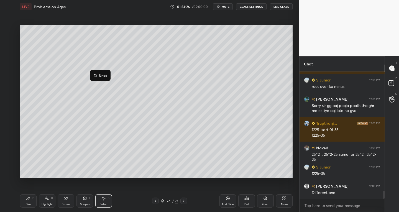
click at [49, 157] on div "0 ° Undo Copy Duplicate Duplicate to new slide Delete" at bounding box center [156, 102] width 273 height 154
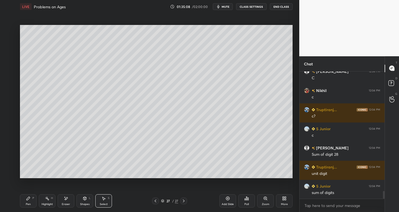
scroll to position [2013, 0]
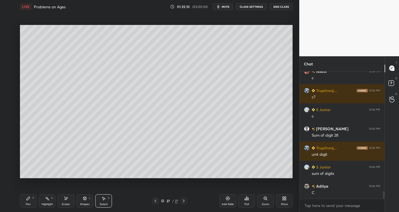
click at [30, 211] on div "Pen P Highlight H Eraser Shapes L Select S 27 / 27 Add Slide Poll Zoom More" at bounding box center [156, 201] width 273 height 22
click at [29, 205] on div "Pen" at bounding box center [28, 204] width 5 height 3
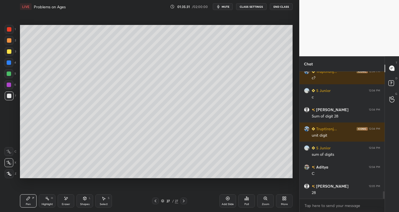
scroll to position [2051, 0]
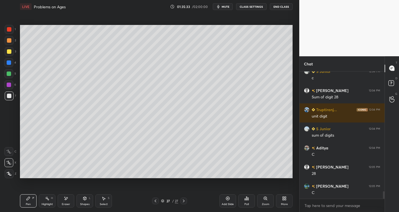
click at [8, 32] on div at bounding box center [9, 29] width 9 height 9
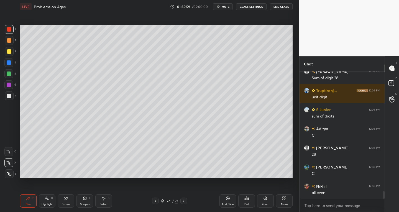
click at [8, 98] on div at bounding box center [9, 96] width 4 height 4
click at [225, 197] on div "Add Slide" at bounding box center [228, 200] width 17 height 13
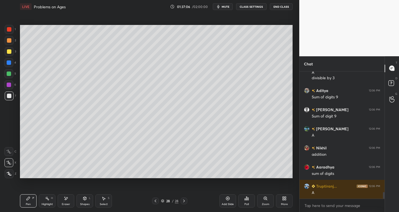
scroll to position [2306, 0]
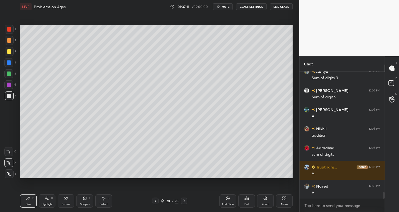
click at [186, 200] on icon at bounding box center [184, 201] width 4 height 4
click at [224, 198] on div "Add Slide" at bounding box center [228, 200] width 17 height 13
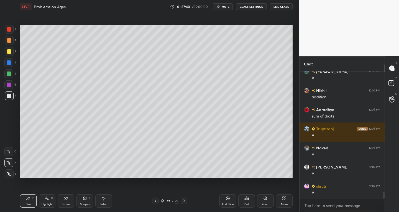
scroll to position [2363, 0]
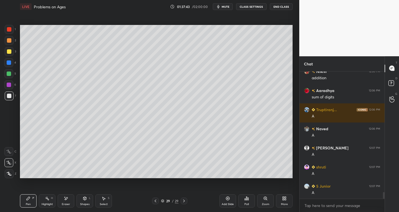
click at [103, 205] on div "Select" at bounding box center [104, 204] width 8 height 3
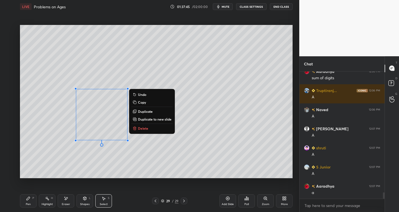
click at [151, 171] on div "0 ° Undo Copy Duplicate Duplicate to new slide Delete" at bounding box center [156, 102] width 273 height 154
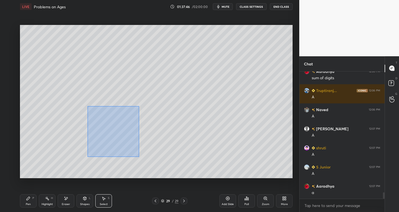
scroll to position [2401, 0]
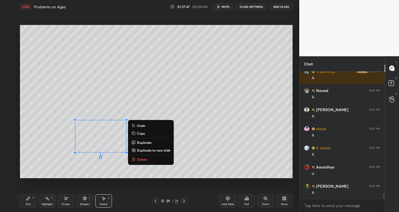
click at [156, 174] on div "0 ° Undo Copy Duplicate Duplicate to new slide Delete" at bounding box center [156, 102] width 273 height 154
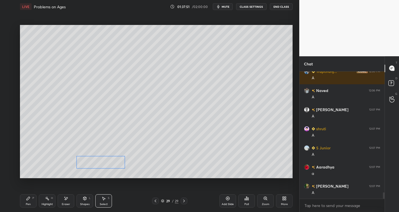
scroll to position [2421, 0]
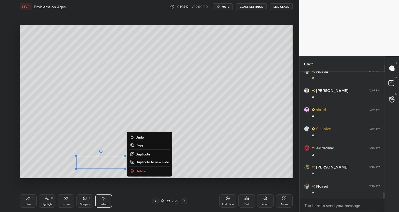
click at [27, 205] on div "Pen" at bounding box center [28, 204] width 5 height 3
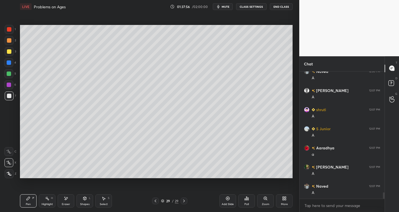
scroll to position [2440, 0]
click at [8, 54] on div at bounding box center [9, 51] width 9 height 9
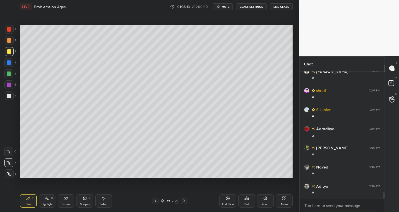
scroll to position [2459, 0]
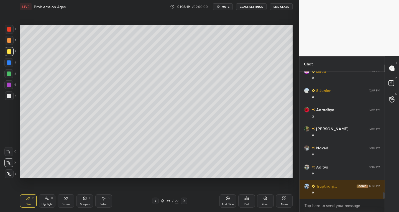
click at [224, 200] on div "Add Slide" at bounding box center [228, 200] width 17 height 13
click at [11, 95] on div at bounding box center [9, 96] width 4 height 4
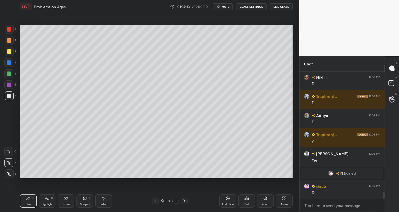
scroll to position [2343, 0]
click at [9, 30] on div at bounding box center [9, 29] width 4 height 4
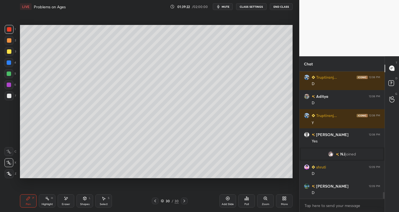
click at [11, 94] on div at bounding box center [9, 96] width 4 height 4
click at [10, 30] on div at bounding box center [9, 29] width 4 height 4
click at [8, 95] on div at bounding box center [9, 96] width 4 height 4
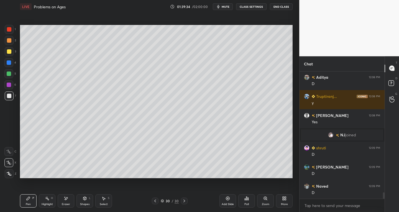
click at [9, 96] on div at bounding box center [9, 96] width 4 height 4
click at [7, 29] on div at bounding box center [9, 29] width 4 height 4
click at [6, 97] on div at bounding box center [9, 95] width 9 height 9
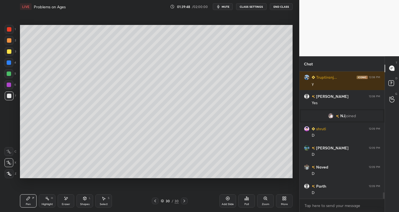
click at [7, 100] on div at bounding box center [9, 95] width 9 height 9
click at [11, 29] on div at bounding box center [9, 29] width 4 height 4
click at [67, 206] on div "Eraser" at bounding box center [66, 200] width 17 height 13
click at [32, 204] on div "Pen P" at bounding box center [28, 200] width 17 height 13
click at [6, 96] on div at bounding box center [9, 95] width 9 height 9
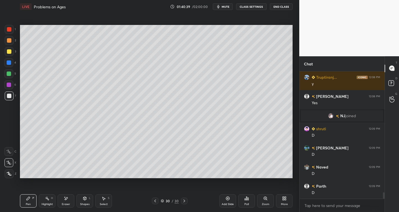
click at [230, 203] on div "Add Slide" at bounding box center [228, 204] width 12 height 3
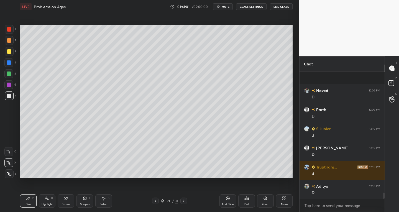
scroll to position [2515, 0]
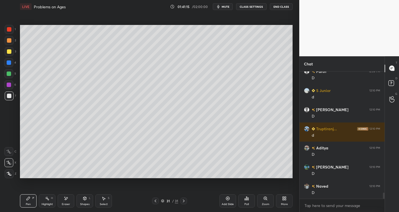
click at [225, 201] on div "Add Slide" at bounding box center [228, 200] width 17 height 13
click at [67, 196] on icon at bounding box center [66, 198] width 4 height 5
click at [29, 206] on div "Pen" at bounding box center [28, 204] width 5 height 3
click at [71, 195] on div "Eraser" at bounding box center [66, 200] width 17 height 13
click at [30, 201] on div "Pen P" at bounding box center [28, 200] width 17 height 13
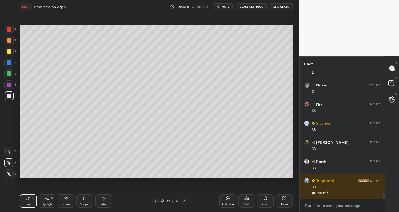
scroll to position [2635, 0]
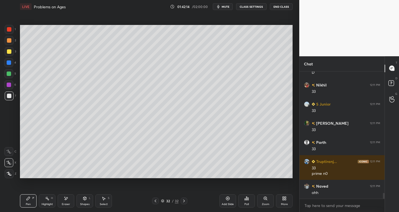
click at [227, 199] on icon at bounding box center [228, 199] width 2 height 2
click at [64, 202] on div "Eraser" at bounding box center [66, 200] width 17 height 13
click at [28, 198] on icon at bounding box center [28, 198] width 3 height 3
click at [105, 201] on div "Select S" at bounding box center [103, 200] width 17 height 13
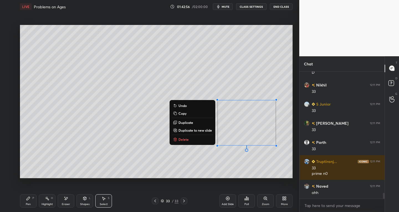
click at [181, 140] on p "Delete" at bounding box center [184, 139] width 10 height 4
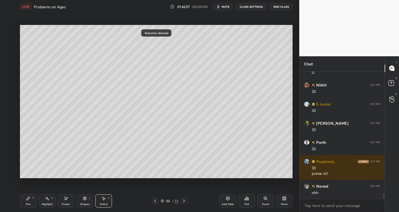
click at [38, 200] on div "Pen P Highlight H Eraser Shapes L Select S" at bounding box center [70, 200] width 100 height 13
click at [28, 194] on div "Pen P Highlight H Eraser Shapes L Select S 33 / 33 Add Slide Poll Zoom More" at bounding box center [156, 201] width 273 height 22
click at [32, 199] on div "P" at bounding box center [33, 198] width 2 height 3
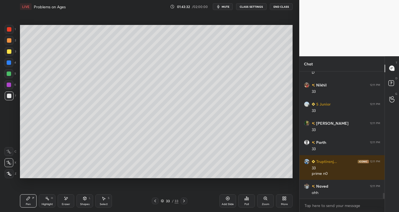
scroll to position [2654, 0]
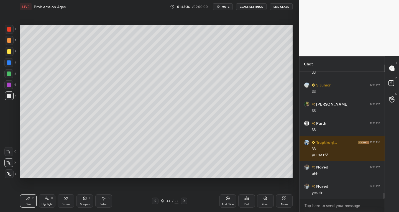
click at [228, 205] on div "Add Slide" at bounding box center [228, 204] width 12 height 3
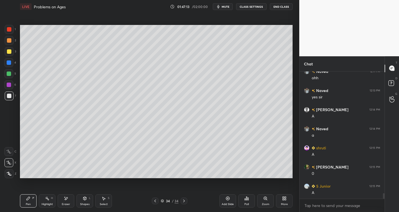
scroll to position [2769, 0]
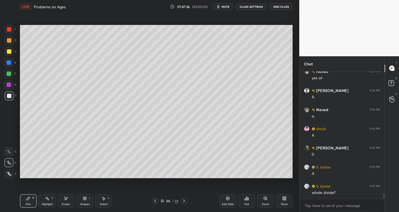
click at [67, 203] on div "Eraser" at bounding box center [66, 204] width 8 height 3
click at [10, 150] on icon at bounding box center [9, 151] width 3 height 3
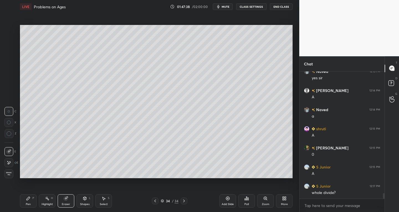
click at [28, 200] on icon at bounding box center [28, 198] width 4 height 4
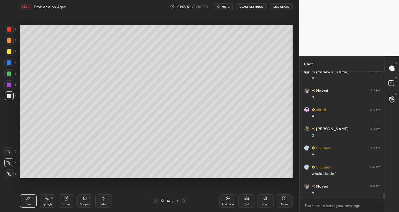
scroll to position [2807, 0]
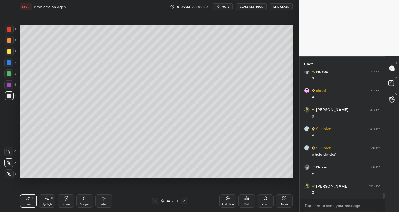
click at [108, 200] on div "S" at bounding box center [109, 198] width 2 height 3
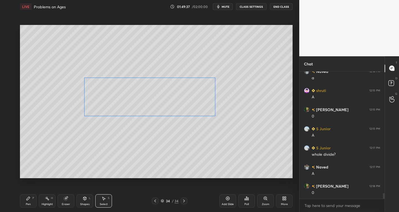
click at [167, 103] on div "0 ° Undo Copy Duplicate Duplicate to new slide Delete" at bounding box center [156, 102] width 273 height 154
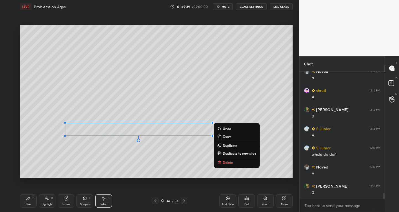
click at [140, 176] on div "0 ° Undo Copy Duplicate Duplicate to new slide Delete" at bounding box center [156, 102] width 273 height 154
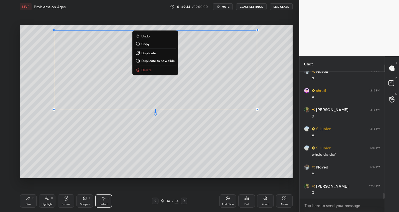
click at [27, 205] on div "Pen" at bounding box center [28, 204] width 5 height 3
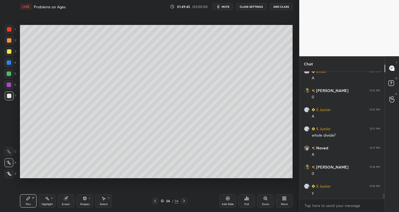
scroll to position [2846, 0]
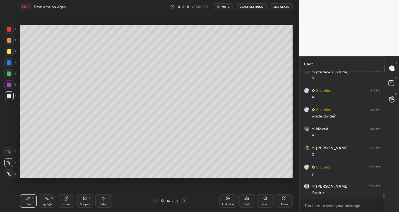
click at [105, 203] on div "Select" at bounding box center [104, 204] width 8 height 3
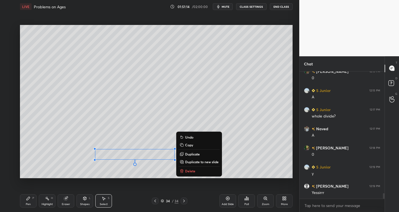
click at [190, 154] on p "Duplicate" at bounding box center [192, 154] width 15 height 4
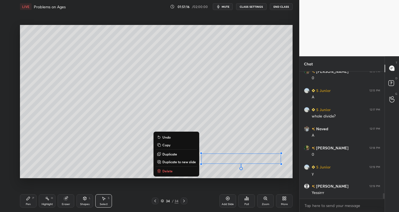
click at [27, 204] on div "Pen" at bounding box center [28, 204] width 5 height 3
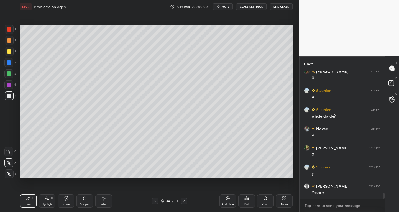
scroll to position [2865, 0]
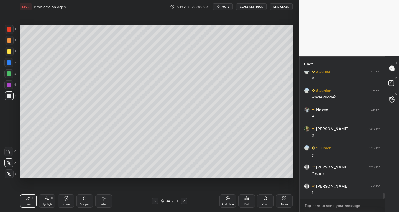
click at [102, 182] on div "Setting up your live class Poll for secs No correct answer Start poll" at bounding box center [156, 101] width 277 height 177
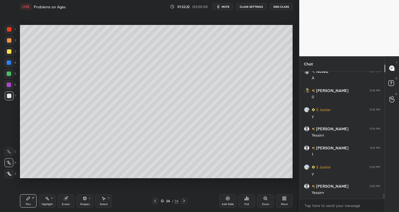
scroll to position [2922, 0]
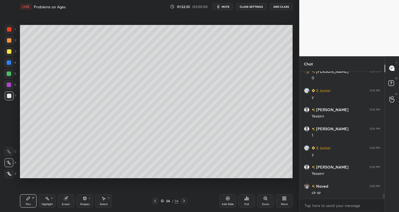
click at [40, 184] on div "Setting up your live class Poll for secs No correct answer Start poll" at bounding box center [156, 101] width 277 height 177
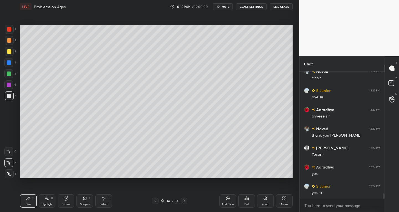
scroll to position [3056, 0]
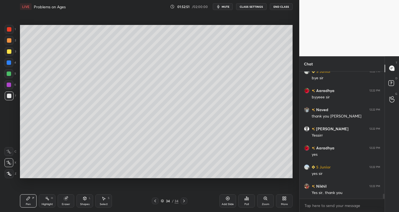
click at [286, 7] on button "End Class" at bounding box center [281, 6] width 23 height 7
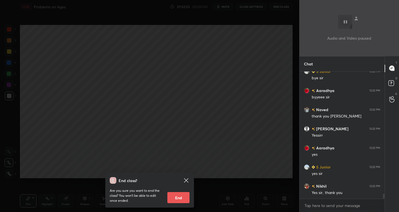
click at [181, 199] on button "End" at bounding box center [178, 197] width 22 height 11
type textarea "x"
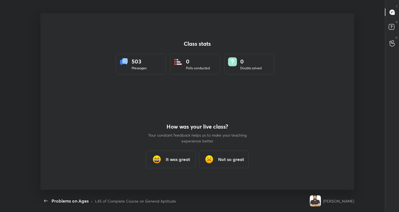
scroll to position [0, 0]
click at [177, 156] on div "It was great" at bounding box center [171, 160] width 50 height 18
